Goal: Download file/media

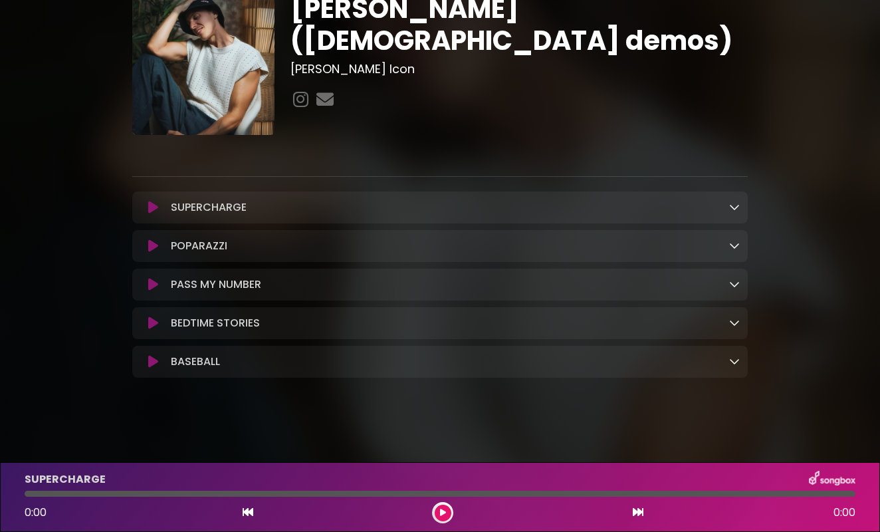
scroll to position [58, 0]
click at [736, 203] on icon at bounding box center [734, 206] width 11 height 11
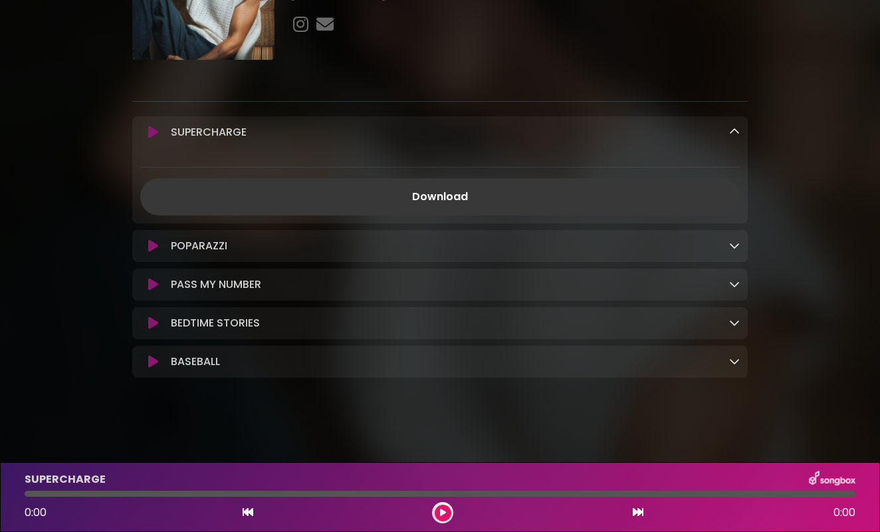
scroll to position [134, 0]
click at [454, 195] on link "Download" at bounding box center [439, 196] width 599 height 37
click at [728, 248] on div "POPARAZZI Loading Track..." at bounding box center [452, 246] width 574 height 16
click at [735, 257] on div "POPARAZZI Loading Track... Name" at bounding box center [439, 246] width 615 height 32
click at [735, 246] on icon at bounding box center [734, 245] width 11 height 11
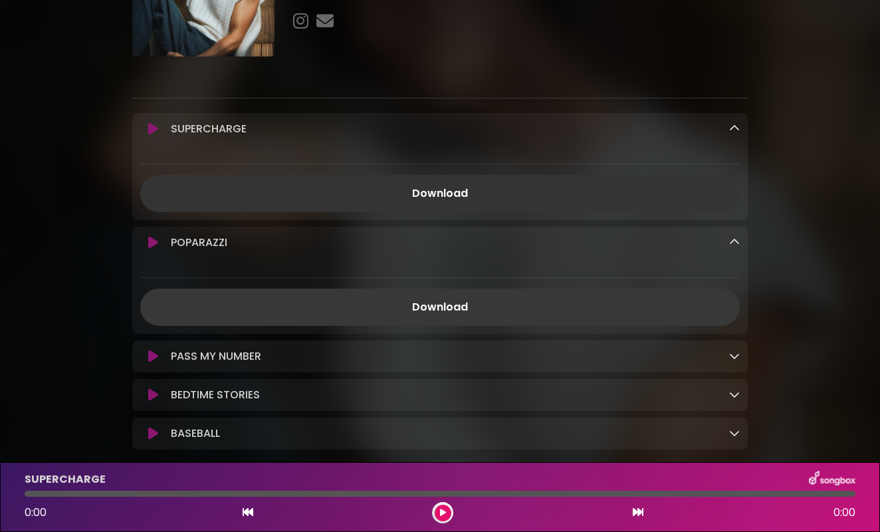
click at [565, 307] on link "Download" at bounding box center [439, 306] width 599 height 37
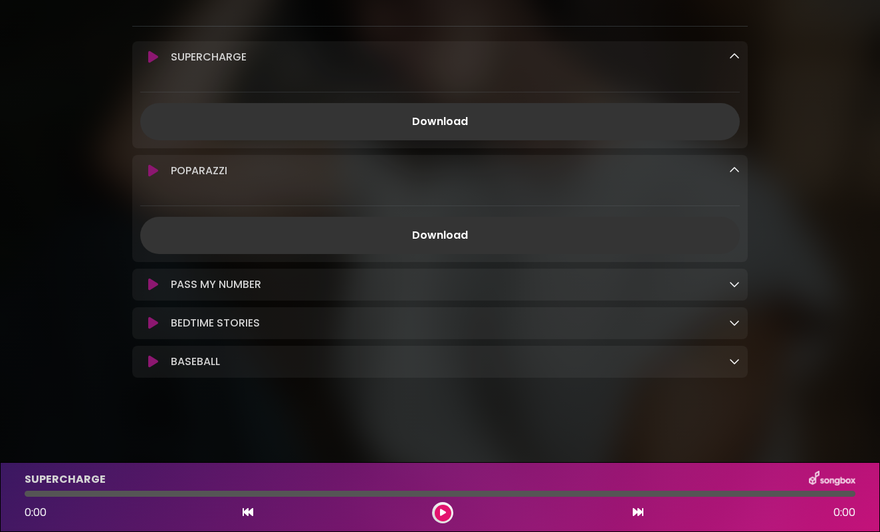
scroll to position [209, 0]
click at [740, 282] on div "PASS MY NUMBER Loading Track..." at bounding box center [439, 284] width 615 height 16
click at [736, 286] on icon at bounding box center [734, 283] width 11 height 11
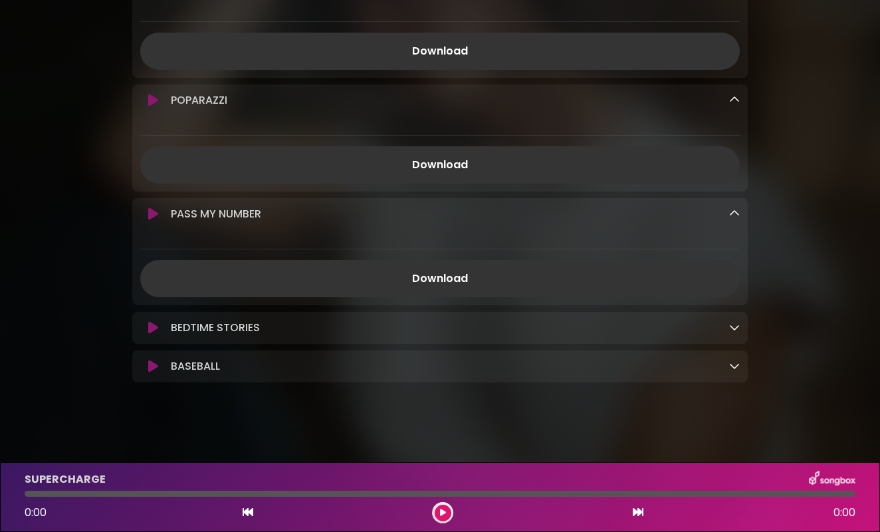
click at [733, 328] on icon at bounding box center [734, 327] width 11 height 11
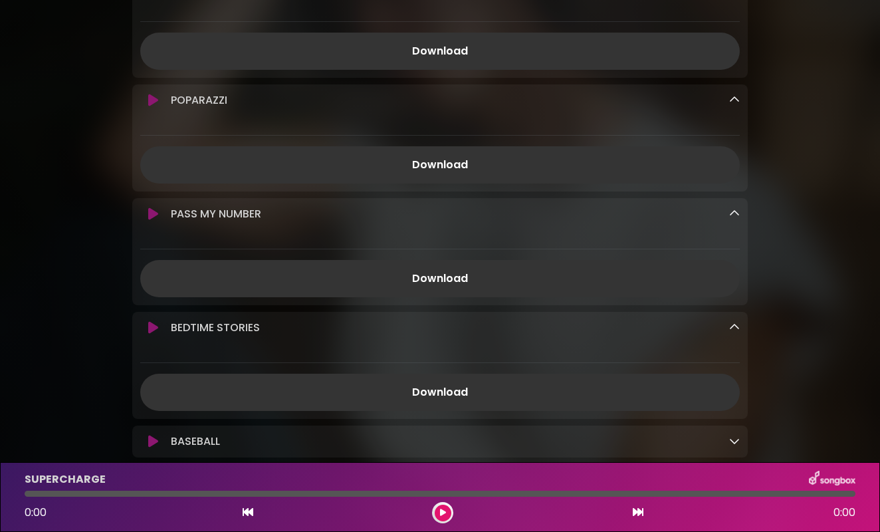
scroll to position [351, 0]
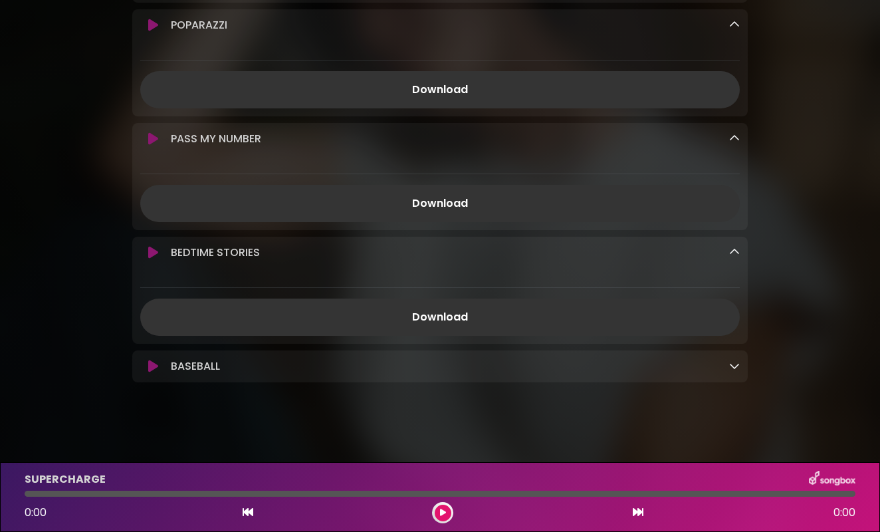
click at [734, 368] on icon at bounding box center [734, 365] width 11 height 11
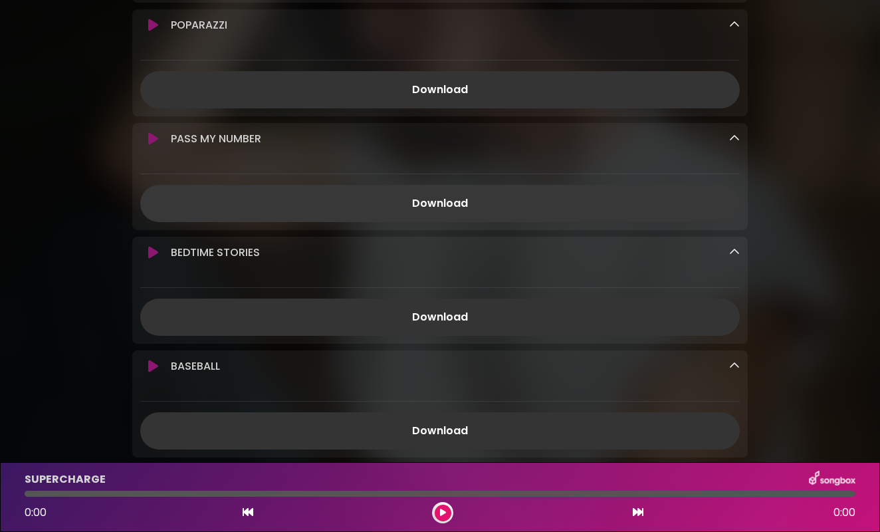
click at [598, 210] on link "Download" at bounding box center [439, 203] width 599 height 37
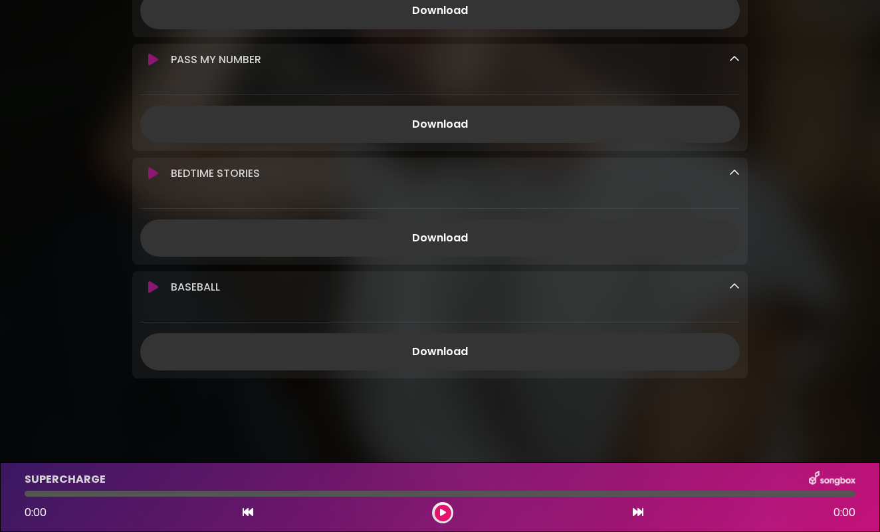
scroll to position [431, 0]
click at [611, 245] on link "Download" at bounding box center [439, 237] width 599 height 37
click at [578, 348] on link "Download" at bounding box center [439, 350] width 599 height 37
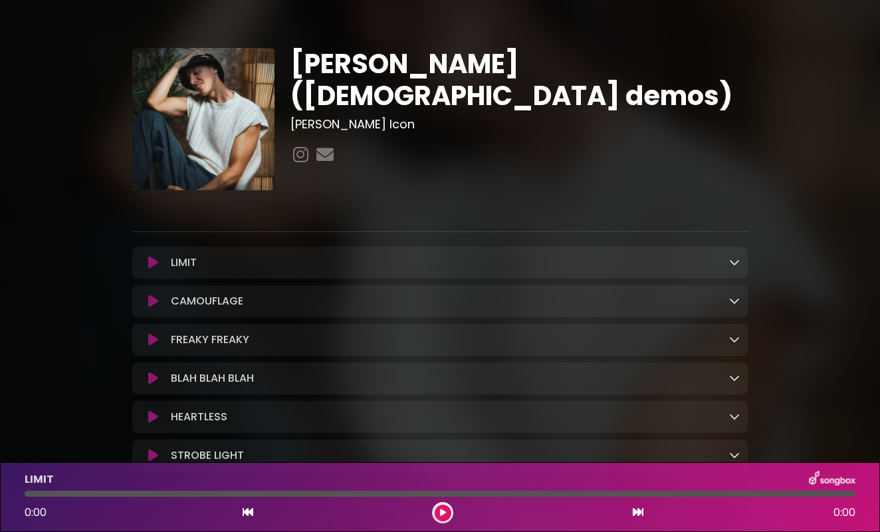
click at [543, 68] on h1 "[PERSON_NAME] ([DEMOGRAPHIC_DATA] demos)" at bounding box center [519, 80] width 458 height 64
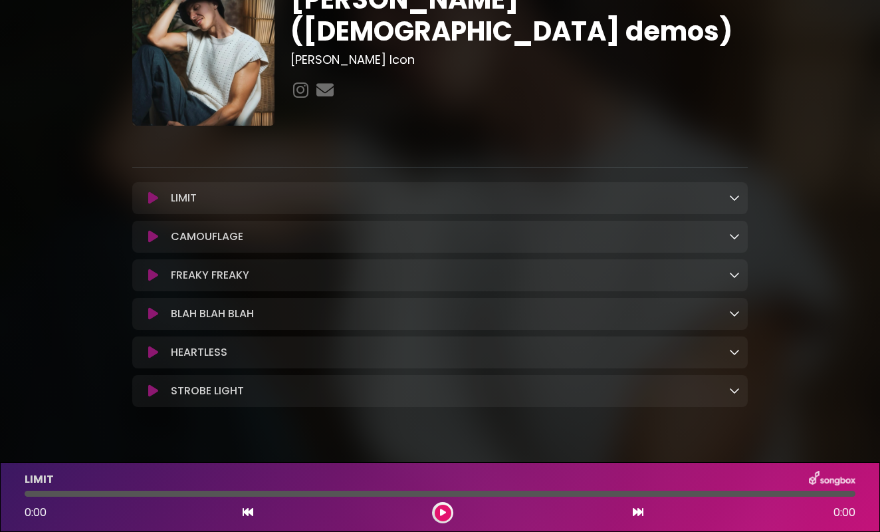
scroll to position [93, 0]
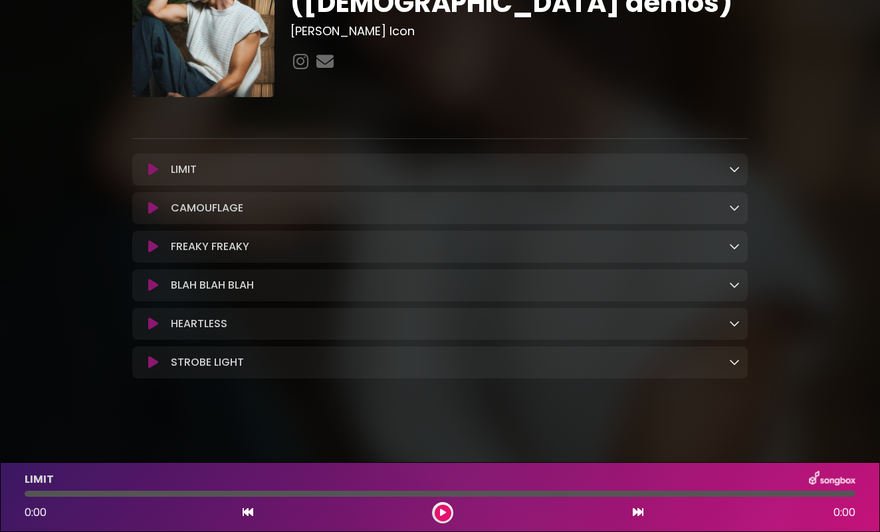
click at [736, 171] on icon at bounding box center [734, 168] width 11 height 11
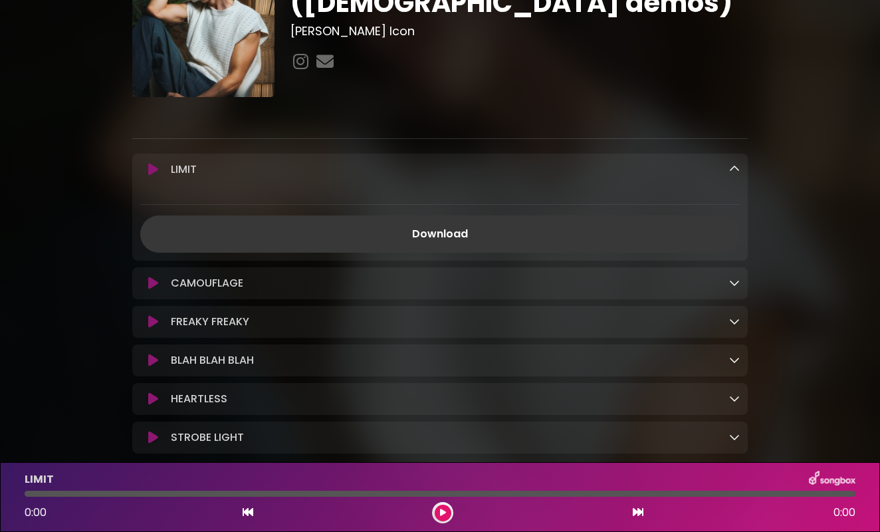
click at [475, 235] on link "Download" at bounding box center [439, 233] width 599 height 37
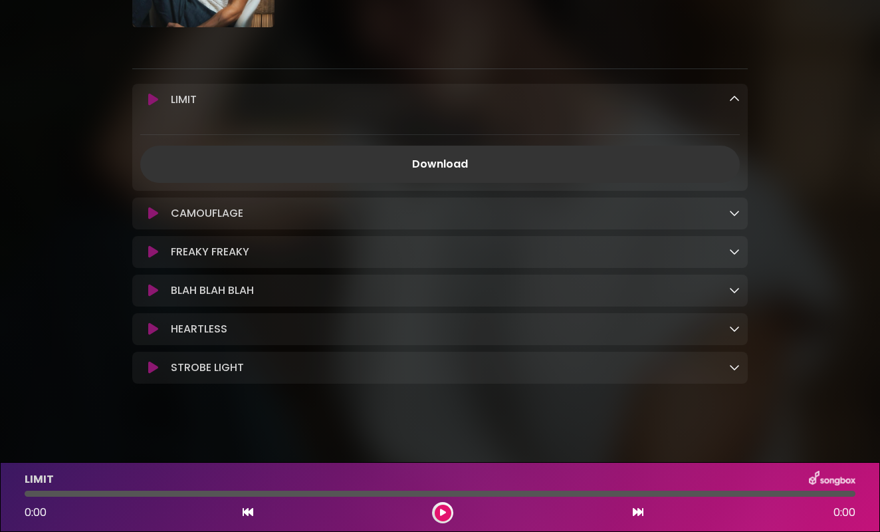
click at [738, 217] on icon at bounding box center [734, 212] width 11 height 11
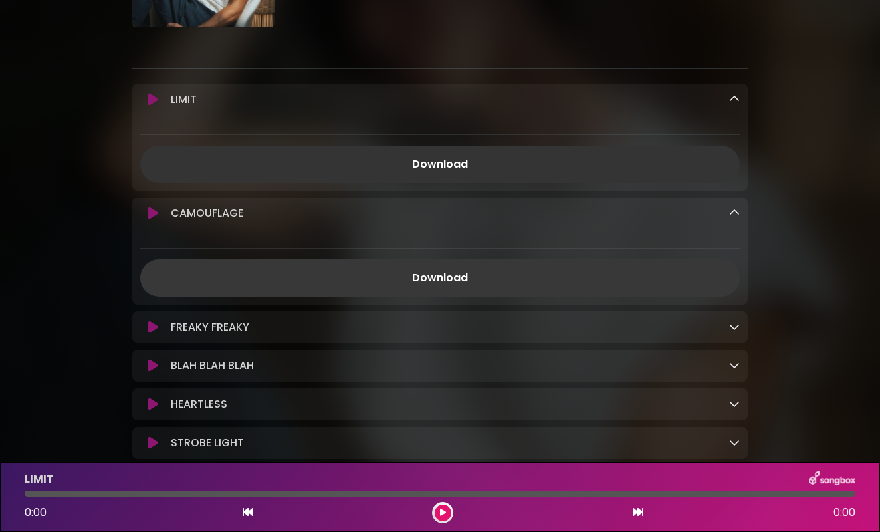
click at [520, 280] on link "Download" at bounding box center [439, 277] width 599 height 37
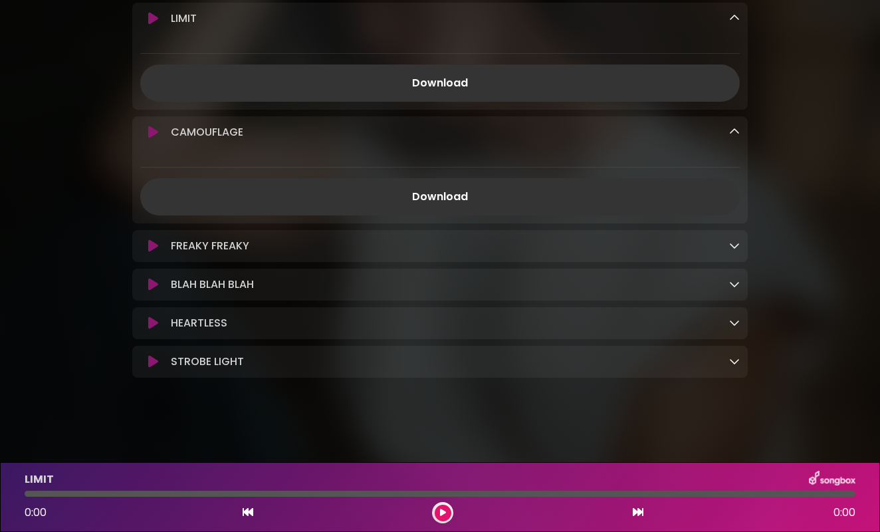
scroll to position [248, 0]
click at [735, 242] on icon at bounding box center [734, 245] width 11 height 11
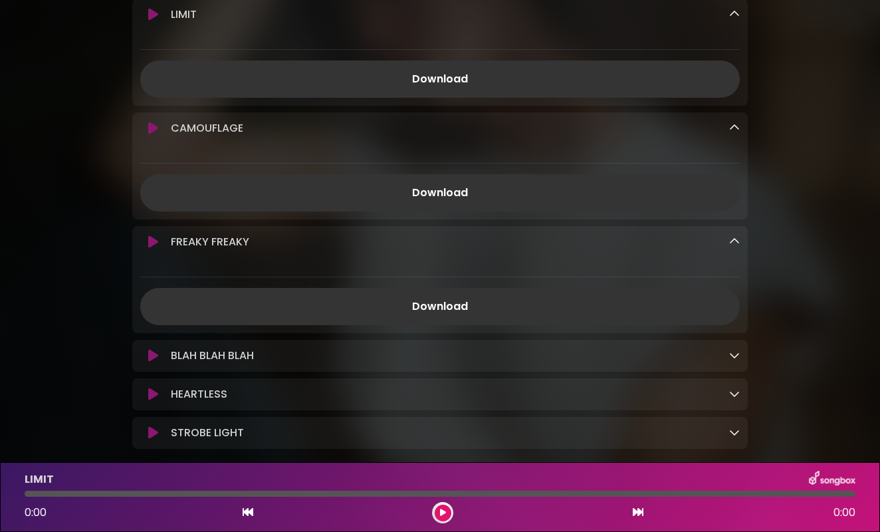
scroll to position [322, 0]
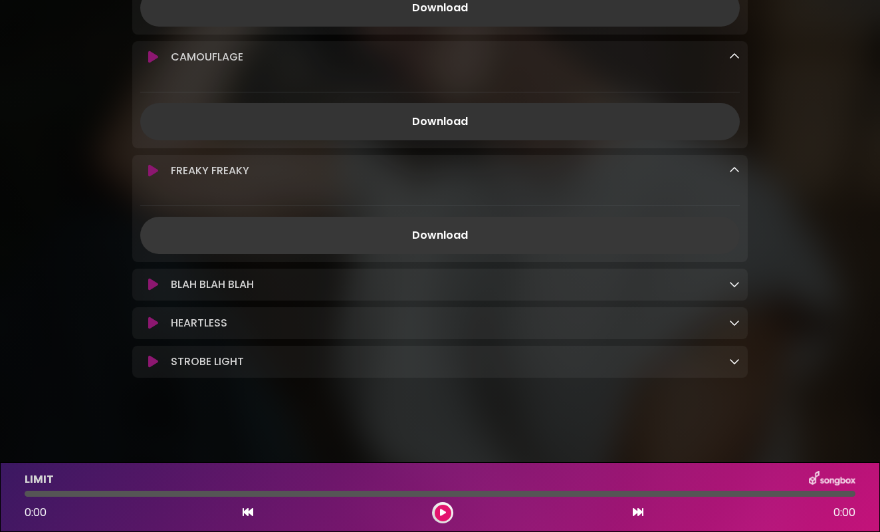
click at [615, 240] on link "Download" at bounding box center [439, 235] width 599 height 37
click at [735, 288] on link at bounding box center [734, 283] width 11 height 15
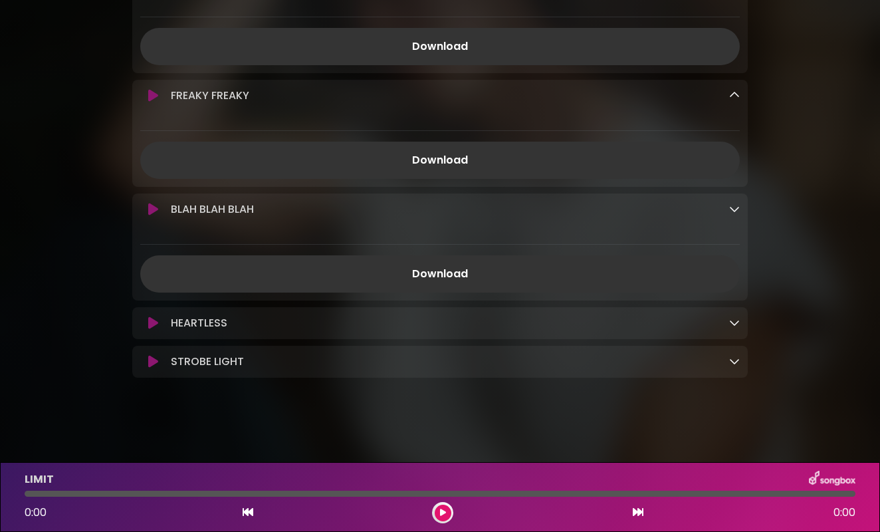
scroll to position [401, 0]
click at [684, 263] on link "Download" at bounding box center [439, 273] width 599 height 37
click at [797, 253] on div "[PERSON_NAME] ([DEMOGRAPHIC_DATA] demos) [PERSON_NAME]" at bounding box center [440, 11] width 758 height 778
click at [737, 327] on icon at bounding box center [734, 322] width 11 height 11
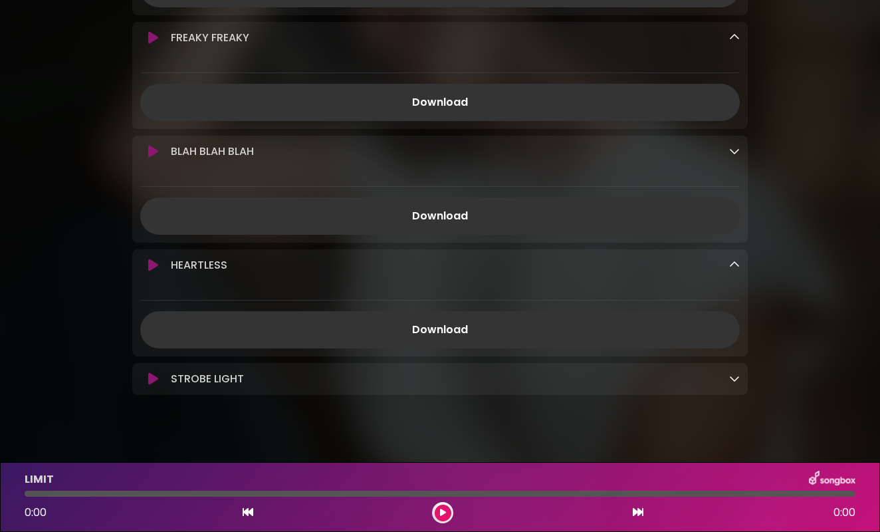
scroll to position [457, 0]
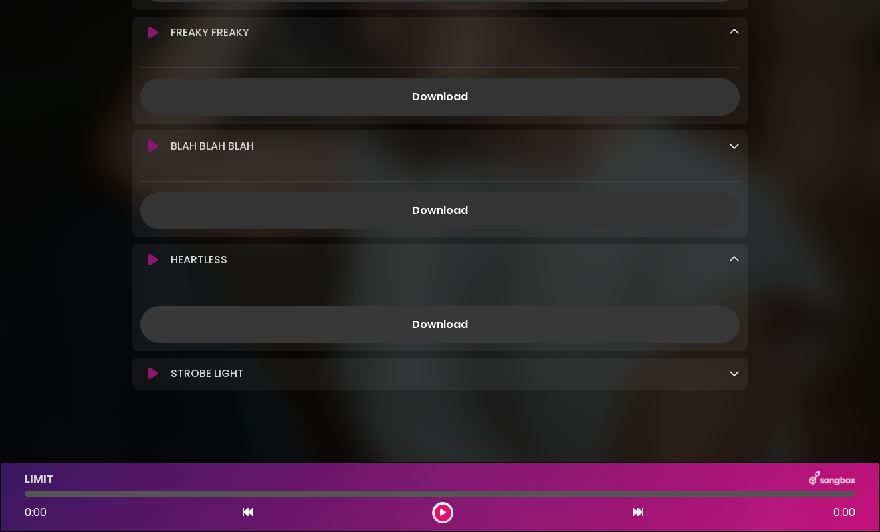
click at [577, 335] on link "Download" at bounding box center [439, 324] width 599 height 37
click at [734, 378] on icon at bounding box center [734, 373] width 11 height 11
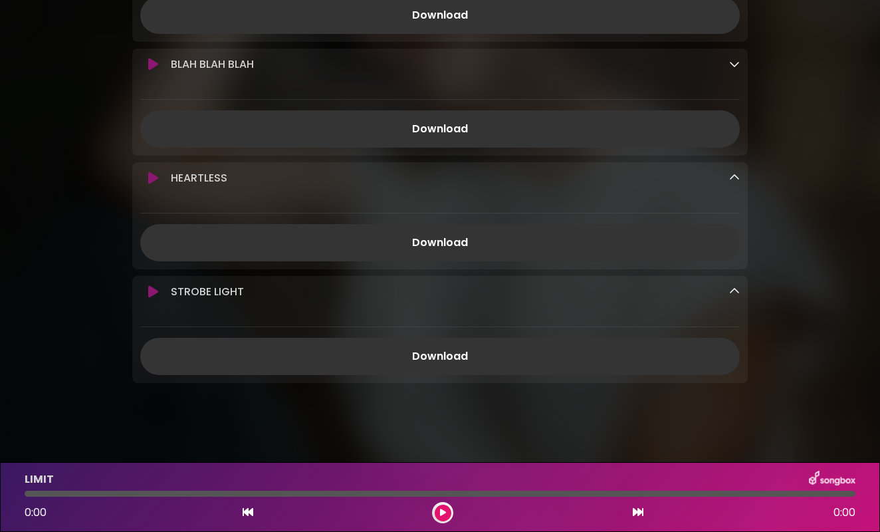
scroll to position [543, 0]
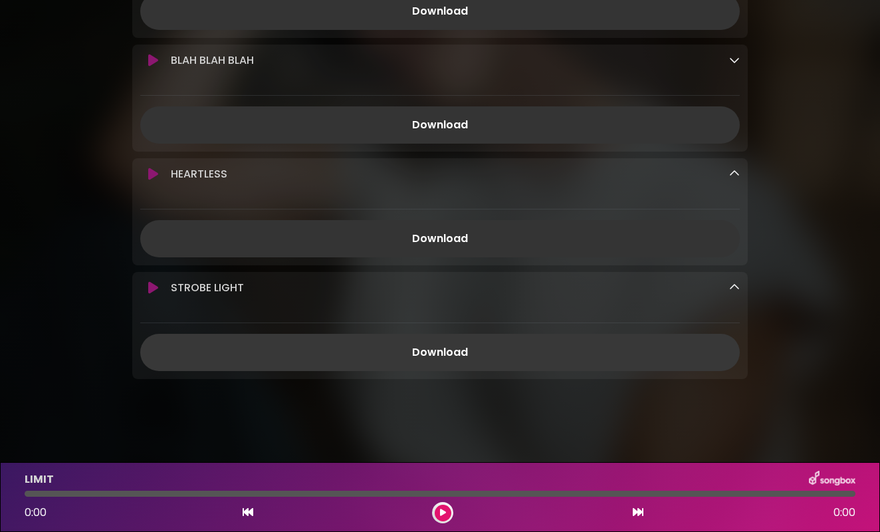
click at [668, 364] on link "Download" at bounding box center [439, 352] width 599 height 37
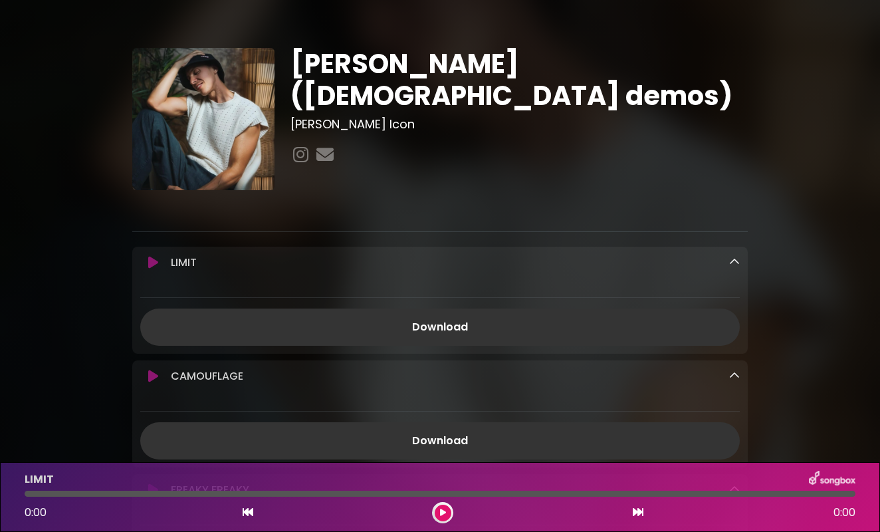
scroll to position [0, 0]
click at [421, 0] on div "[PERSON_NAME] ([DEMOGRAPHIC_DATA] demos) [PERSON_NAME]" at bounding box center [440, 488] width 880 height 976
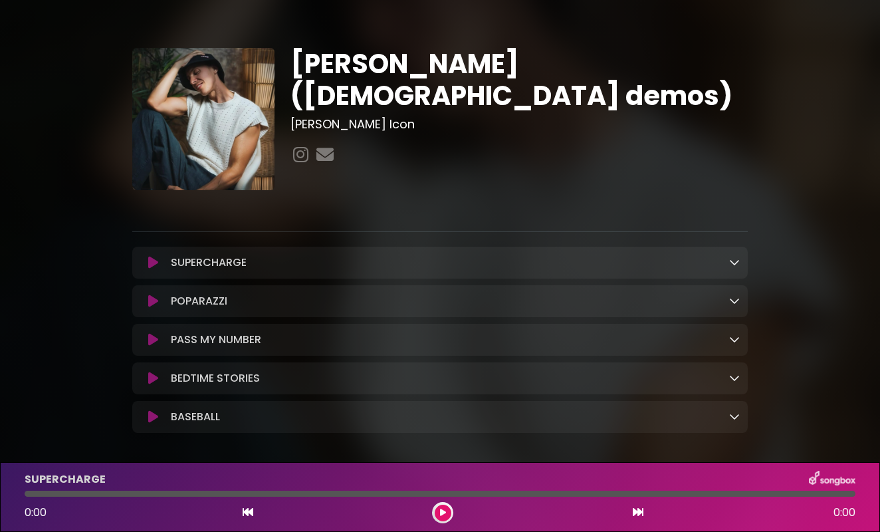
click at [707, 2] on div "KEVIN MLITE (female demos) Ronnie Icon" at bounding box center [440, 243] width 880 height 487
